Goal: Transaction & Acquisition: Purchase product/service

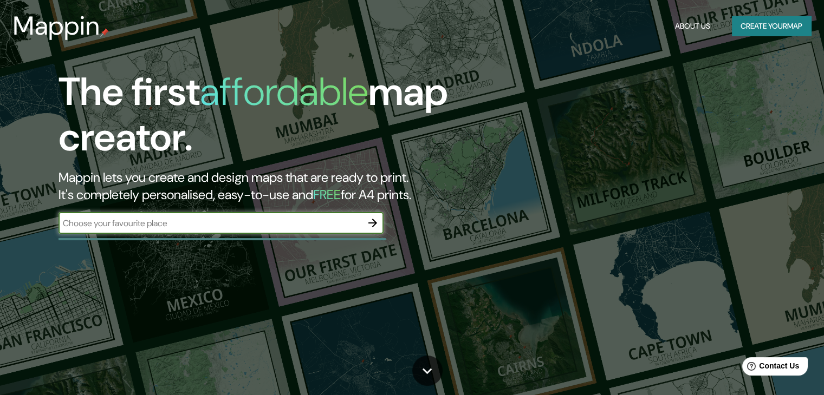
click at [340, 221] on input "text" at bounding box center [209, 223] width 303 height 12
type input "huaquechula puebla"
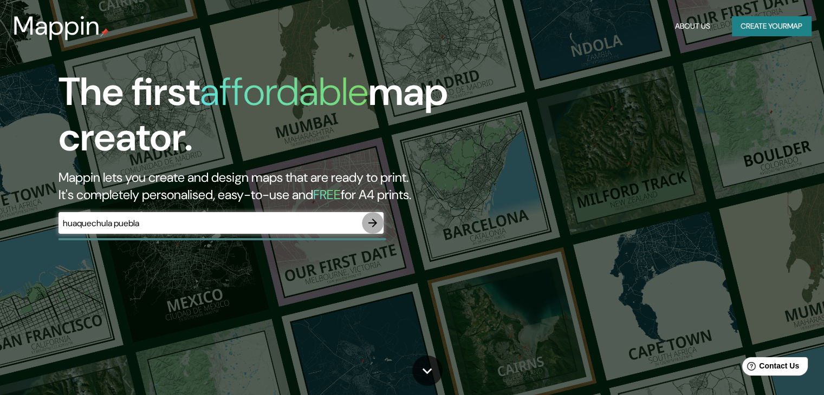
click at [373, 217] on icon "button" at bounding box center [372, 223] width 13 height 13
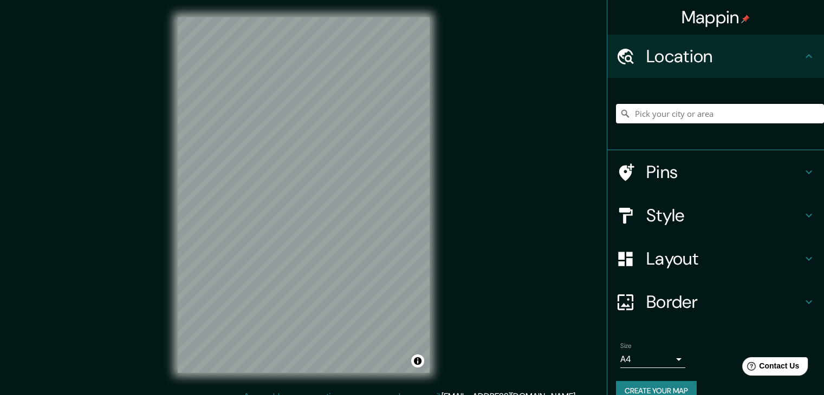
click at [710, 114] on input "Pick your city or area" at bounding box center [720, 113] width 208 height 19
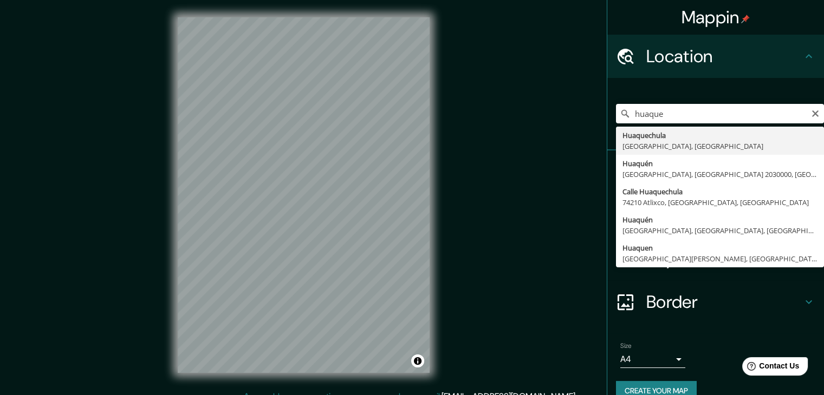
type input "[GEOGRAPHIC_DATA], [GEOGRAPHIC_DATA], [GEOGRAPHIC_DATA]"
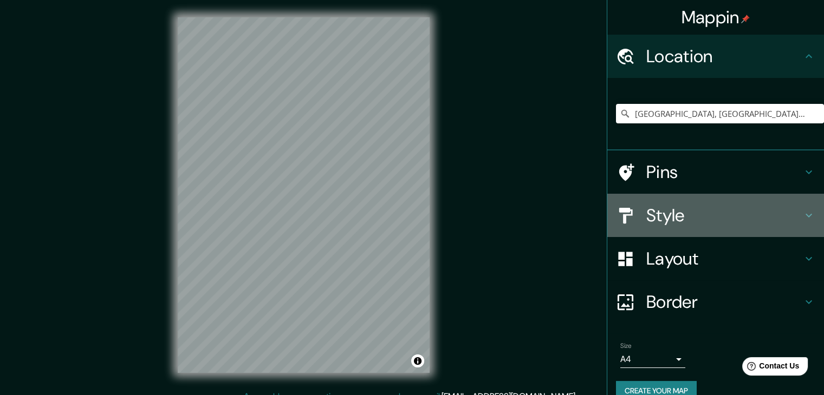
click at [684, 207] on h4 "Style" at bounding box center [724, 216] width 156 height 22
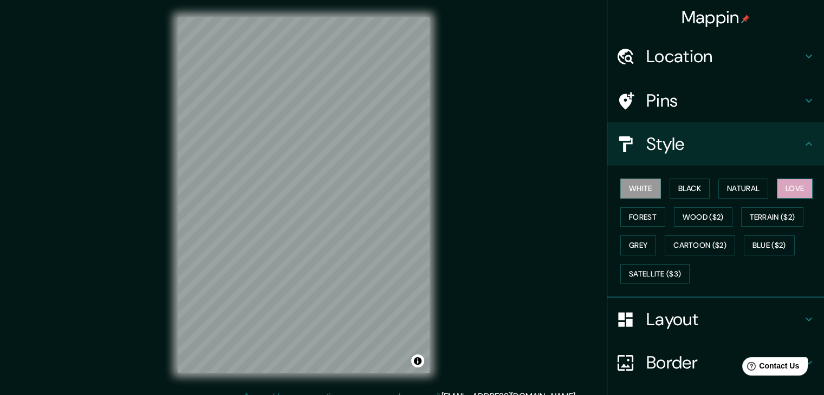
click at [800, 185] on button "Love" at bounding box center [794, 189] width 36 height 20
click at [470, 204] on div "Mappin Location [GEOGRAPHIC_DATA], [GEOGRAPHIC_DATA], [GEOGRAPHIC_DATA] Pins St…" at bounding box center [412, 204] width 824 height 408
